Goal: Task Accomplishment & Management: Complete application form

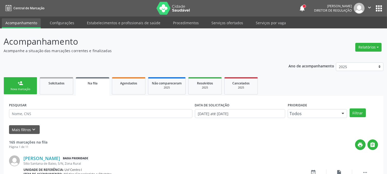
click at [15, 88] on div "Nova marcação" at bounding box center [20, 89] width 26 height 4
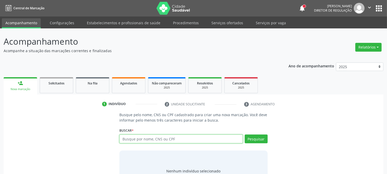
click at [155, 139] on input "text" at bounding box center [180, 138] width 123 height 9
type input "[PERSON_NAME]"
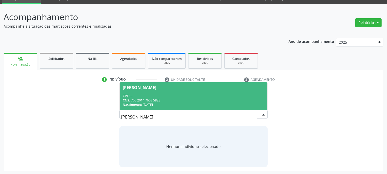
click at [184, 100] on div "CNS: 700 2014 7653 5828" at bounding box center [193, 100] width 141 height 4
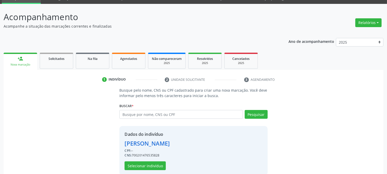
scroll to position [32, 0]
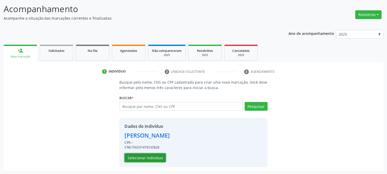
click at [158, 157] on button "Selecionar indivíduo" at bounding box center [145, 157] width 41 height 9
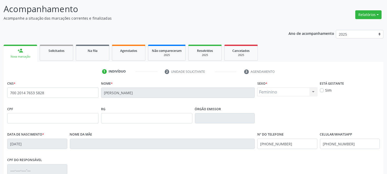
scroll to position [105, 0]
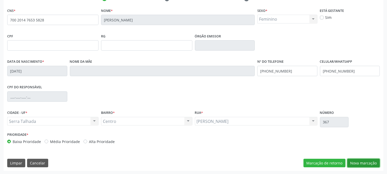
click at [355, 160] on button "Nova marcação" at bounding box center [363, 163] width 32 height 9
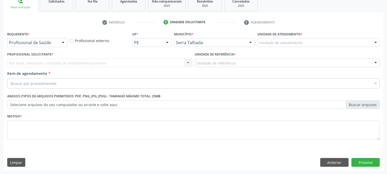
scroll to position [81, 0]
click at [48, 39] on div "Profissional de Saúde" at bounding box center [37, 42] width 60 height 9
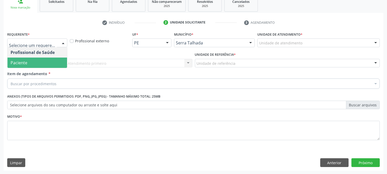
click at [40, 60] on span "Paciente" at bounding box center [37, 63] width 60 height 10
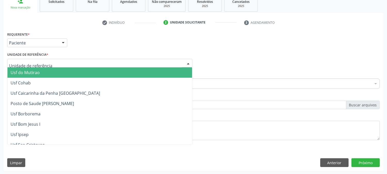
click at [40, 59] on div at bounding box center [99, 63] width 185 height 9
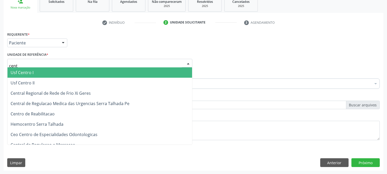
type input "centr"
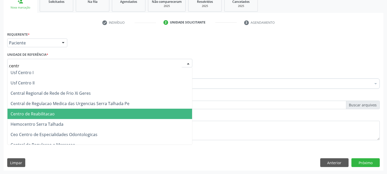
click at [64, 114] on span "Centro de Reabilitacao" at bounding box center [99, 114] width 185 height 10
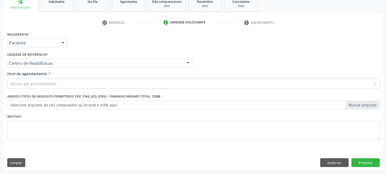
click at [70, 80] on div "Buscar por procedimentos" at bounding box center [193, 83] width 373 height 10
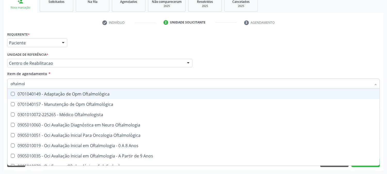
type input "oftalmolo"
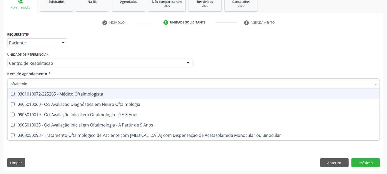
click at [67, 95] on div "0301010072-225265 - Médico Oftalmologista" at bounding box center [194, 94] width 366 height 4
checkbox Oftalmologista "true"
click at [0, 71] on div "Acompanhamento Acompanhe a situação das marcações correntes e finalizadas Relat…" at bounding box center [193, 60] width 387 height 227
checkbox Oftalmologia "true"
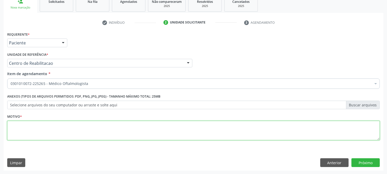
click at [33, 128] on textarea at bounding box center [193, 131] width 373 height 20
type textarea "."
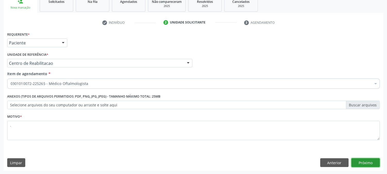
click at [364, 163] on button "Próximo" at bounding box center [365, 162] width 28 height 9
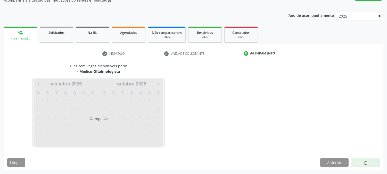
scroll to position [50, 0]
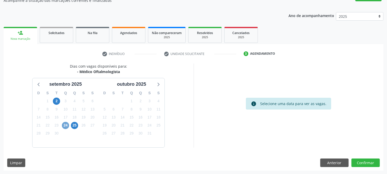
click at [65, 125] on span "24" at bounding box center [65, 125] width 7 height 7
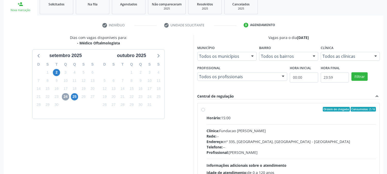
scroll to position [125, 0]
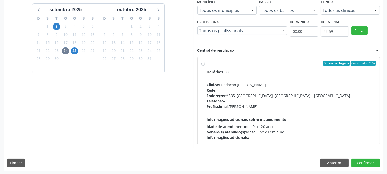
click at [333, 115] on div "Horário: 15:00 Clínica: Fundacao [PERSON_NAME] Rede: -- Endereço: [STREET_ADDRE…" at bounding box center [291, 104] width 169 height 71
click at [205, 65] on input "Ordem de chegada Consumidos: 2 / 6 Horário: 15:00 Clínica: Fundacao [PERSON_NAM…" at bounding box center [203, 63] width 4 height 5
radio input "true"
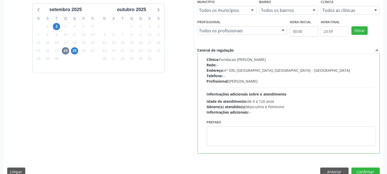
scroll to position [0, 0]
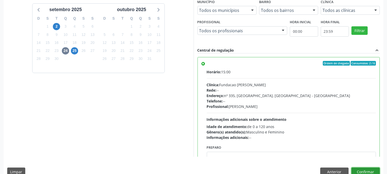
click at [364, 170] on button "Confirmar" at bounding box center [365, 171] width 28 height 9
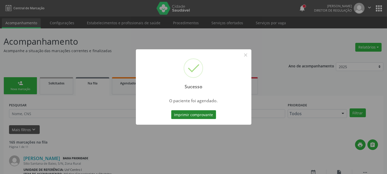
click at [203, 115] on button "Imprimir comprovante" at bounding box center [193, 114] width 45 height 9
